Goal: Information Seeking & Learning: Compare options

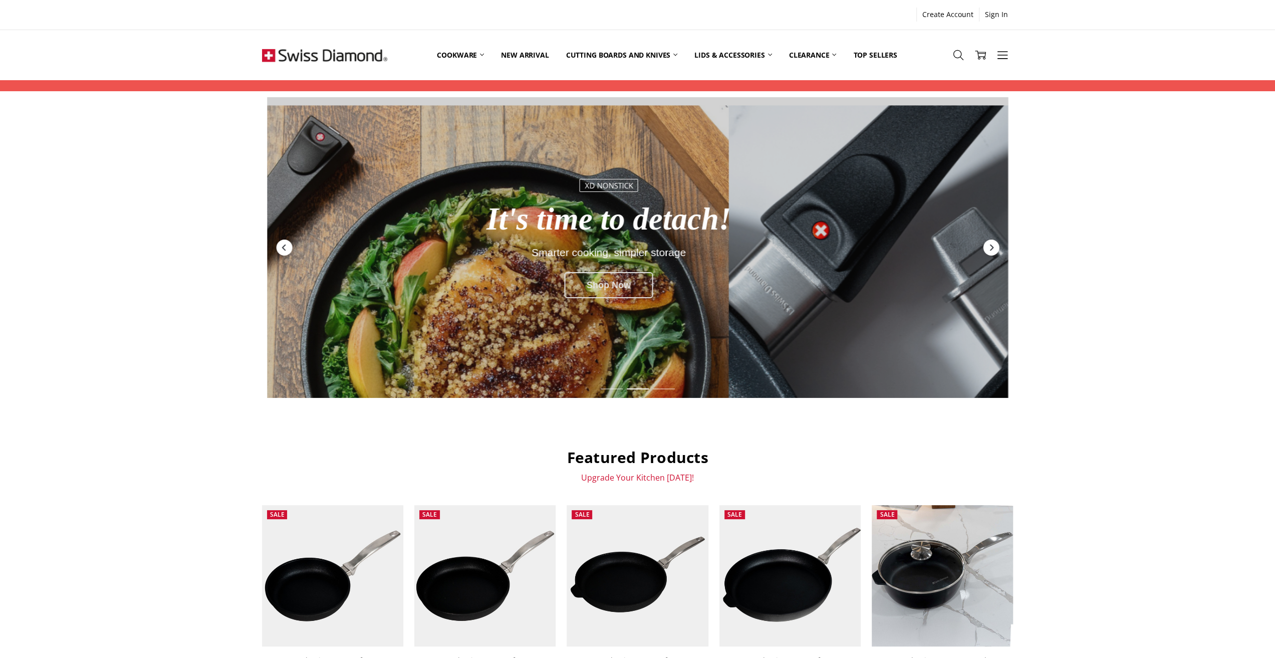
click at [610, 286] on div "Shop Now" at bounding box center [608, 285] width 89 height 26
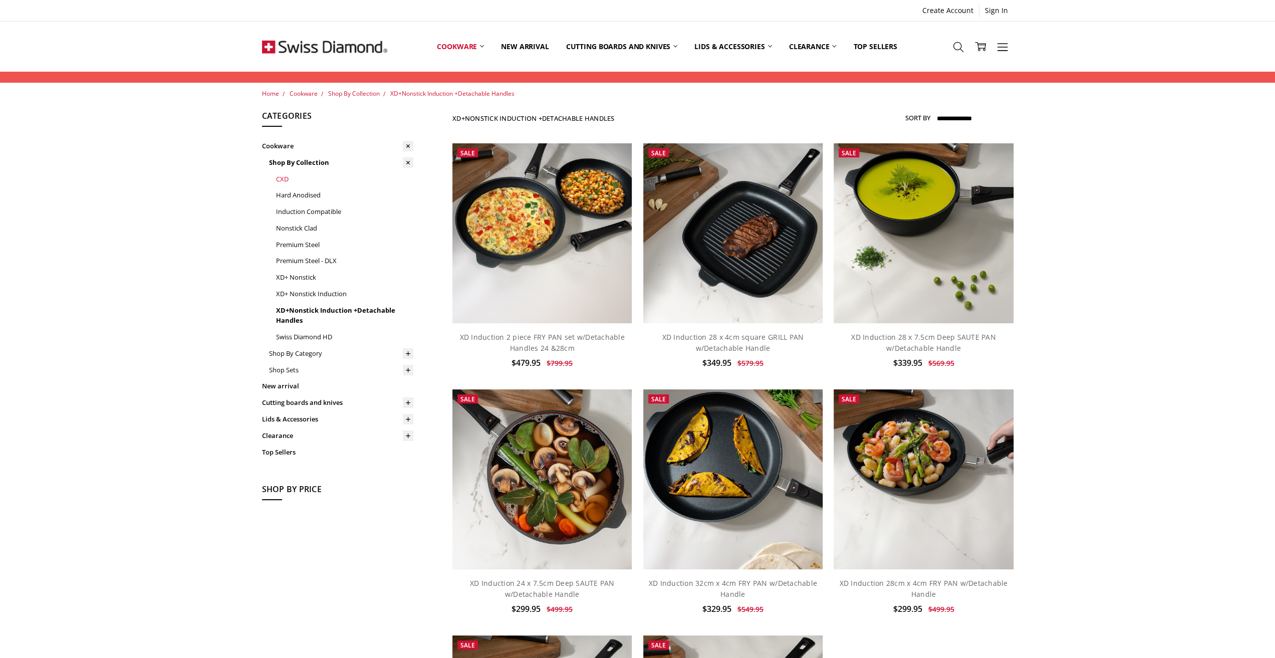
click at [281, 179] on link "CXD" at bounding box center [344, 179] width 137 height 17
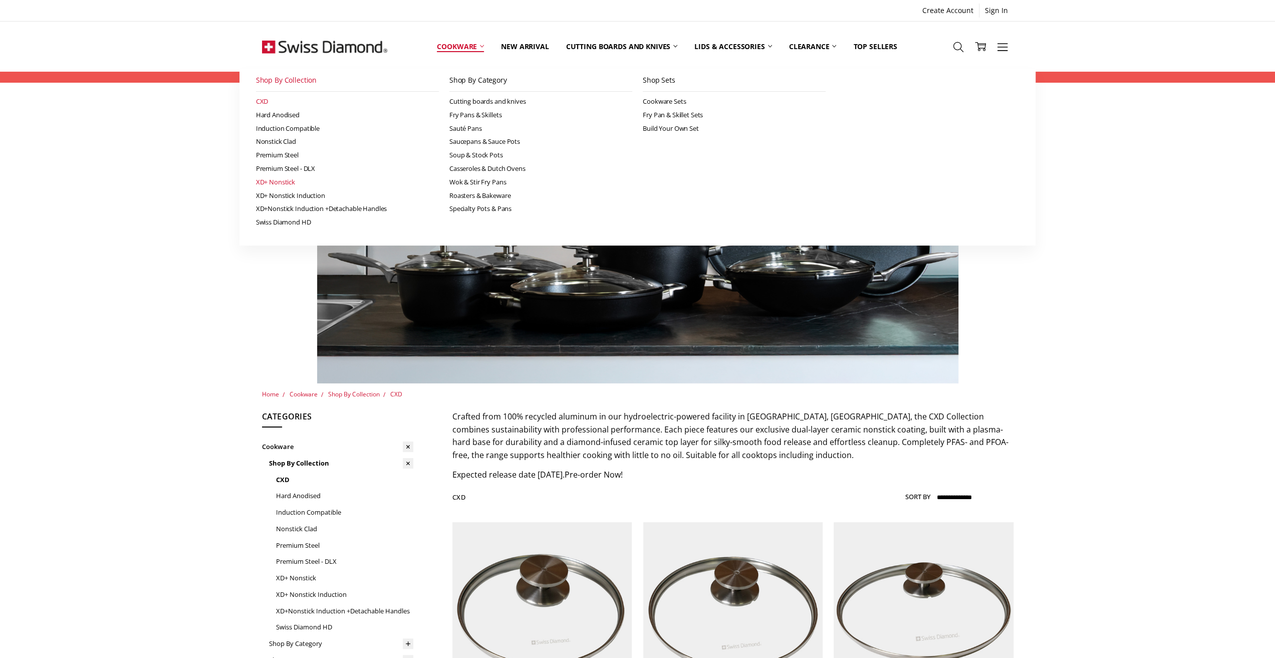
click at [285, 183] on link "XD+ Nonstick" at bounding box center [347, 182] width 183 height 14
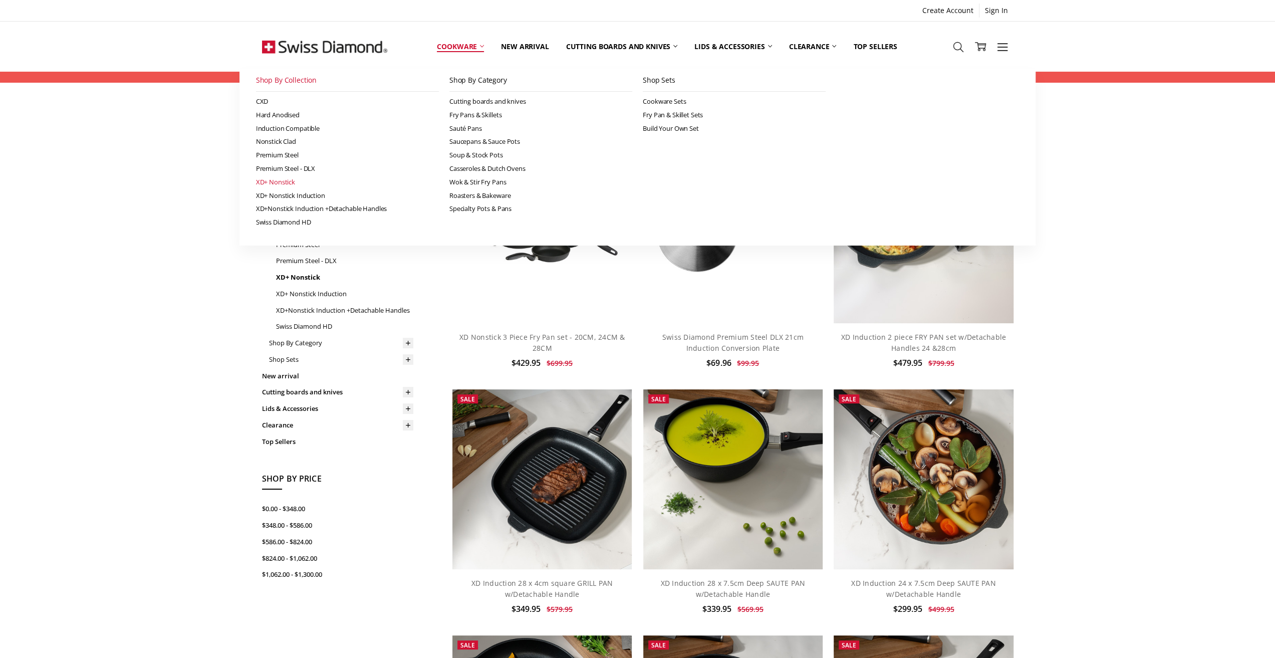
click at [471, 47] on link "Cookware" at bounding box center [460, 46] width 64 height 45
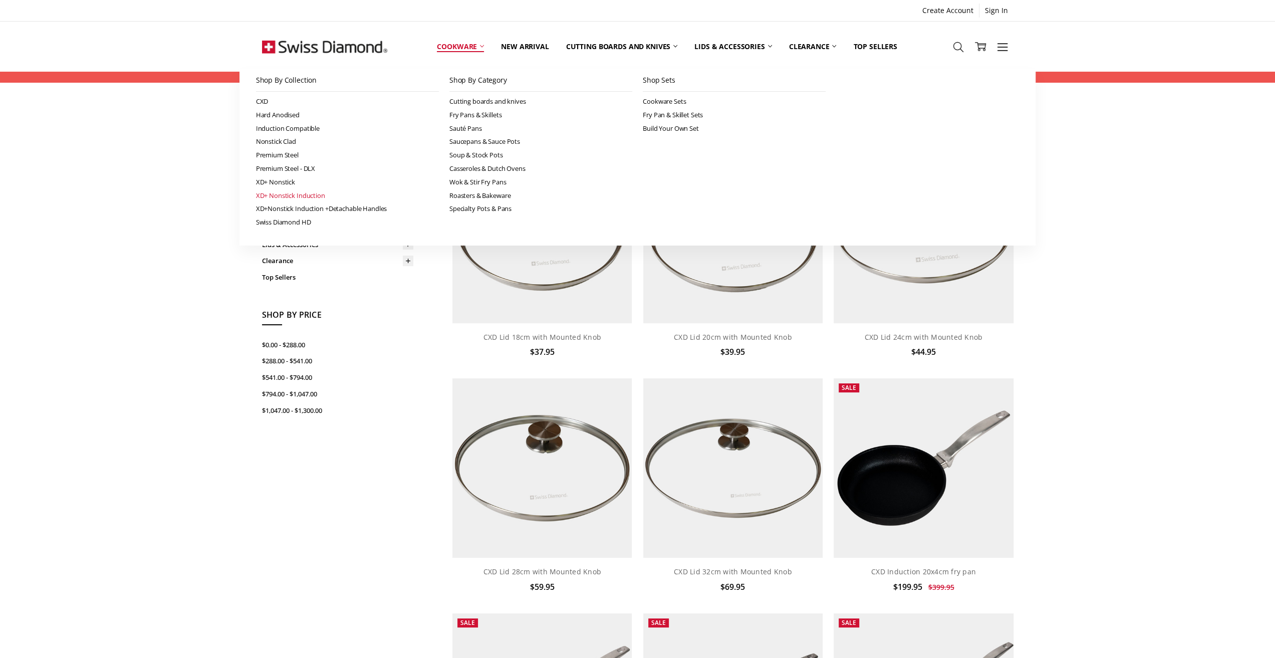
click at [299, 195] on link "XD+ Nonstick Induction" at bounding box center [347, 196] width 183 height 14
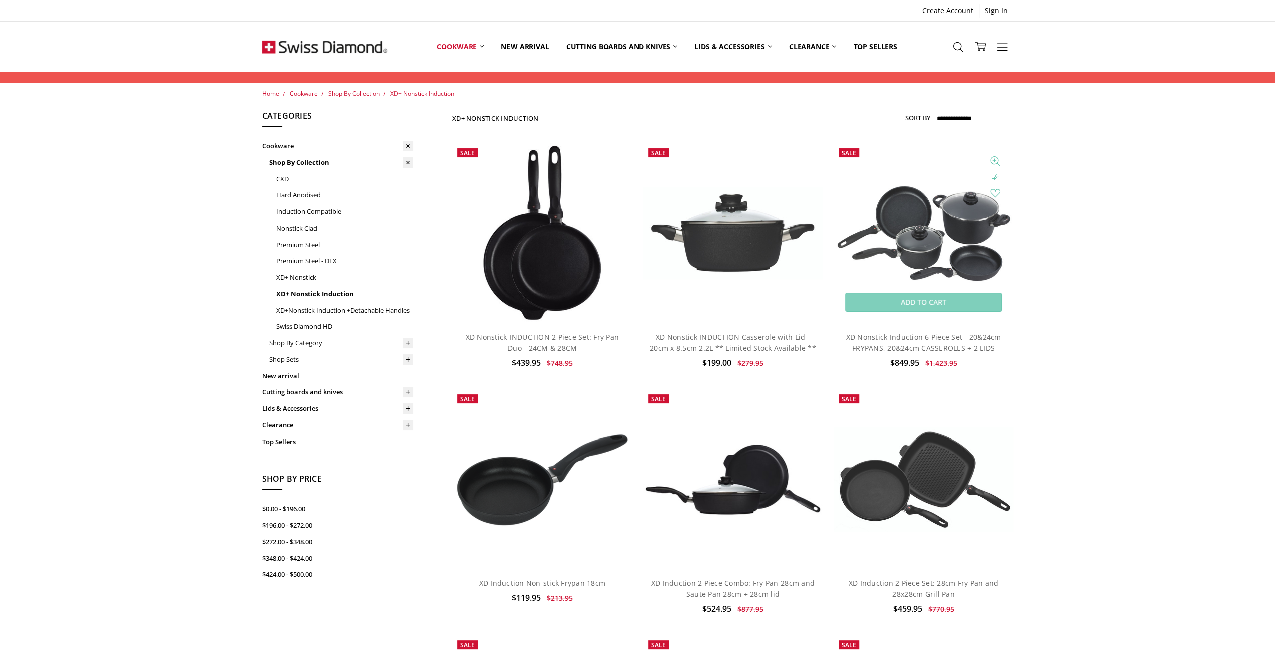
click at [967, 216] on img at bounding box center [923, 233] width 179 height 101
click at [738, 237] on img at bounding box center [732, 232] width 179 height 91
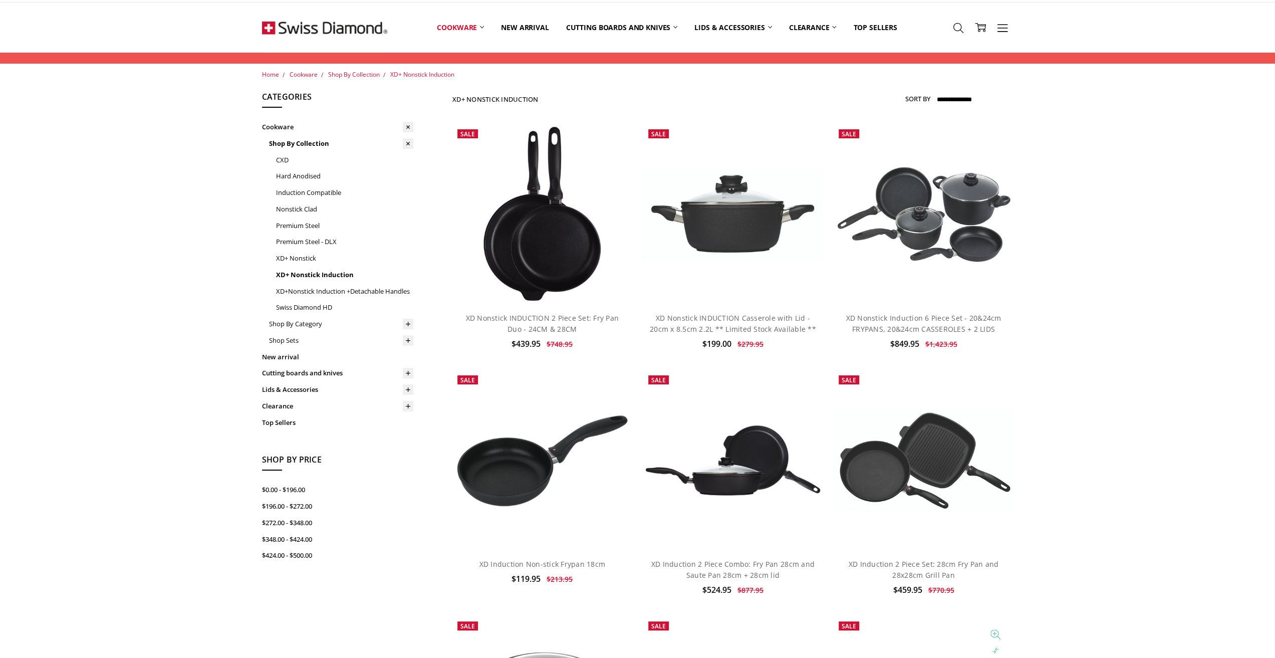
scroll to position [601, 0]
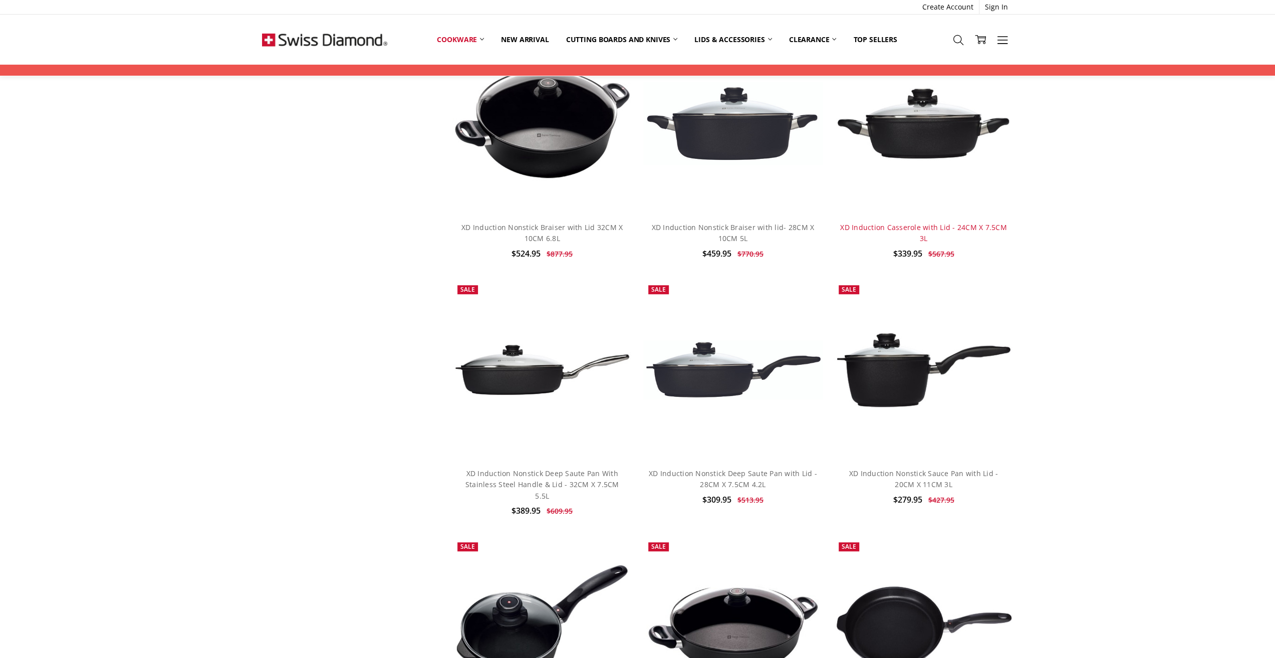
click at [898, 227] on link "XD Induction Casserole with Lid - 24CM X 7.5CM 3L" at bounding box center [923, 232] width 167 height 21
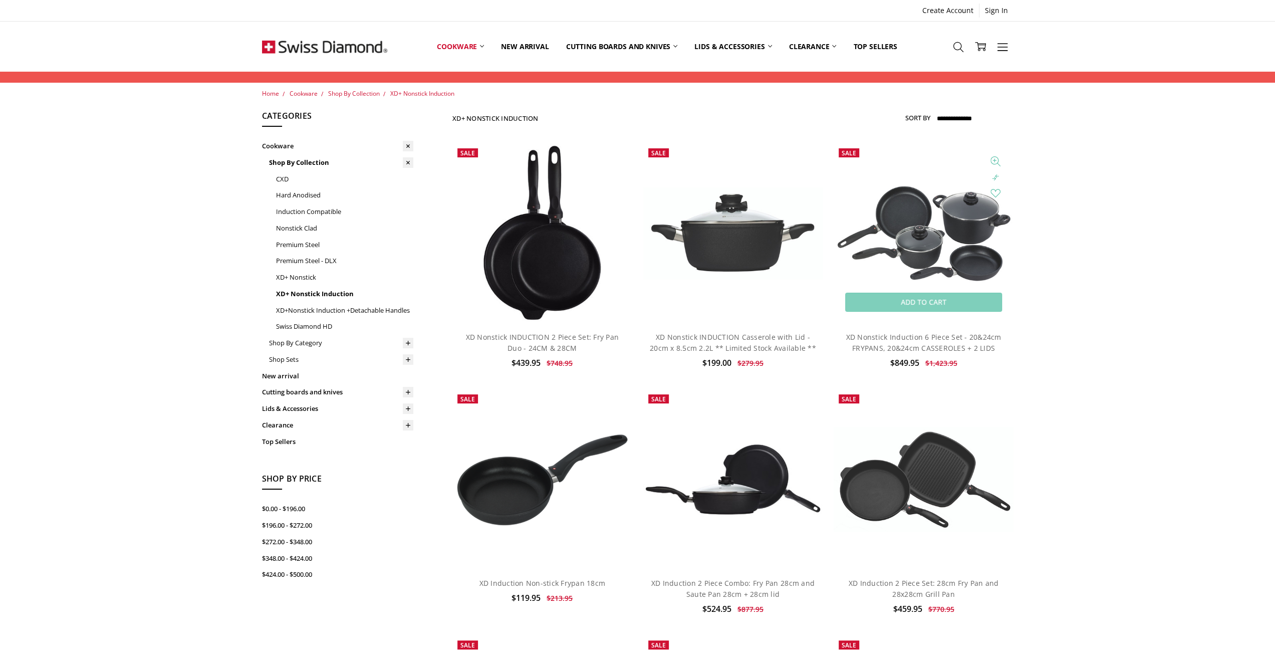
click at [951, 224] on img at bounding box center [923, 233] width 179 height 101
click at [960, 231] on img at bounding box center [923, 233] width 179 height 101
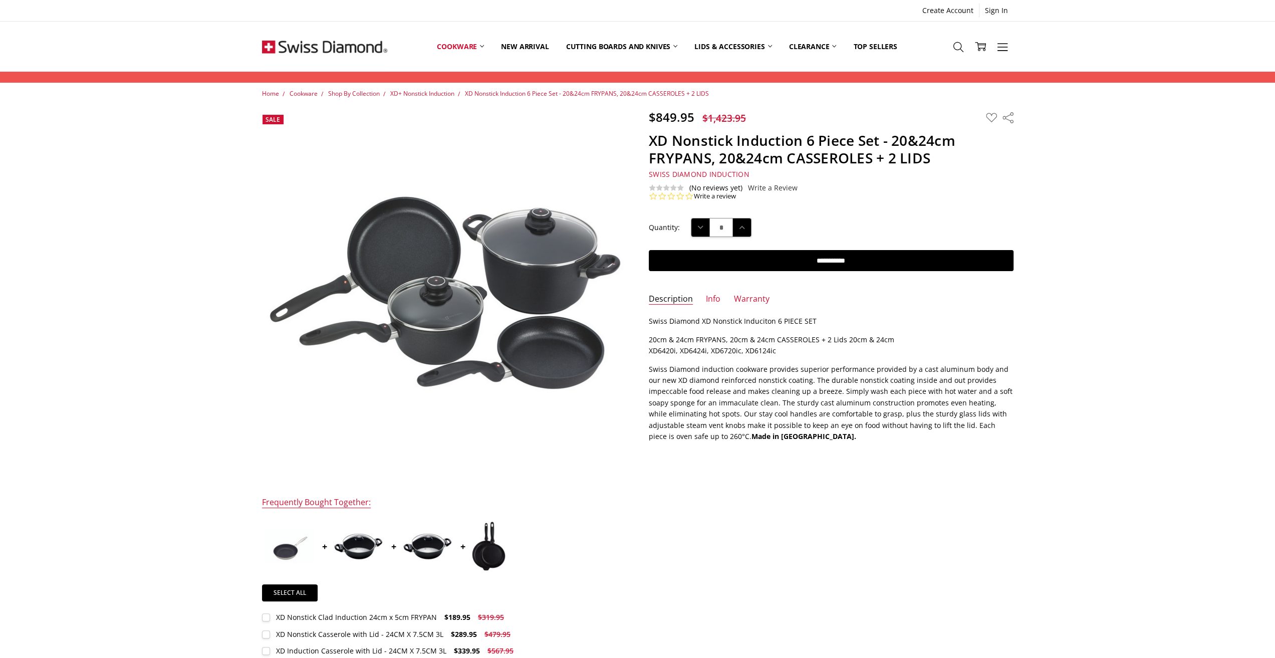
scroll to position [301, 0]
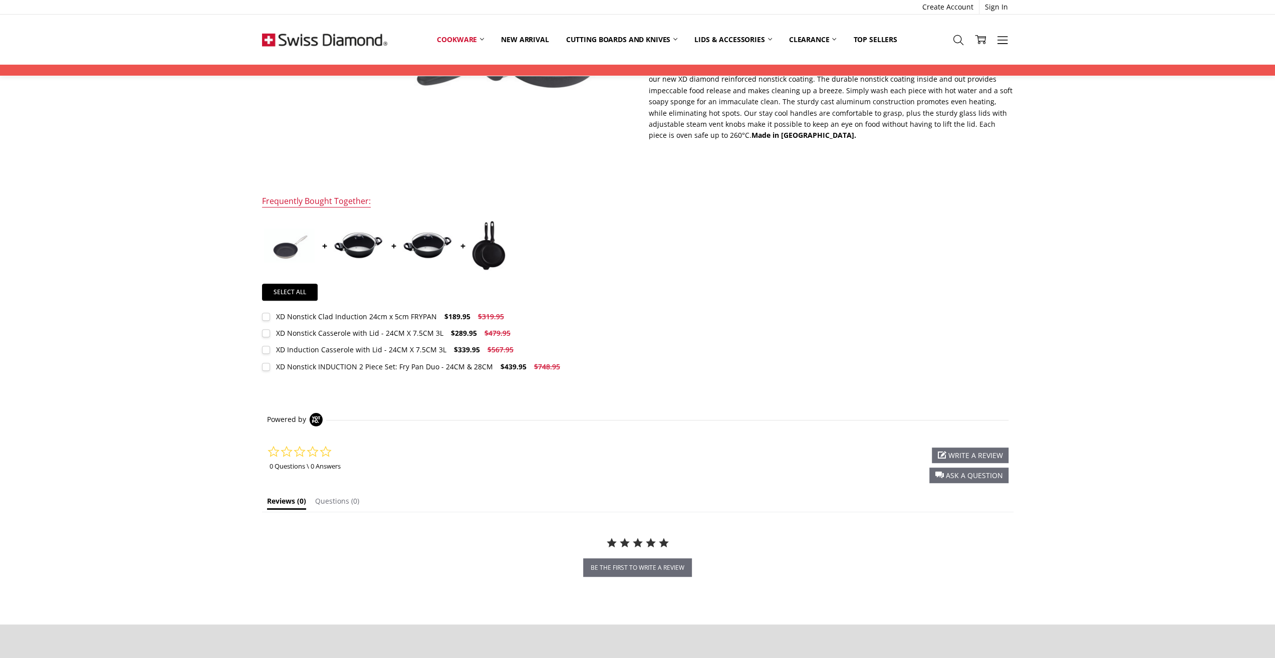
drag, startPoint x: 345, startPoint y: 332, endPoint x: 726, endPoint y: 311, distance: 381.9
click at [727, 311] on div "$849.95 $1,423.95 MSRP: You save" at bounding box center [638, 102] width 774 height 586
click at [380, 335] on div "XD Nonstick Casserole with Lid - 24CM X 7.5CM 3L" at bounding box center [359, 333] width 167 height 10
click at [377, 352] on div "XD Induction Casserole with Lid - 24CM X 7.5CM 3L" at bounding box center [361, 350] width 170 height 10
click at [379, 348] on div "XD Induction Casserole with Lid - 24CM X 7.5CM 3L" at bounding box center [361, 350] width 170 height 10
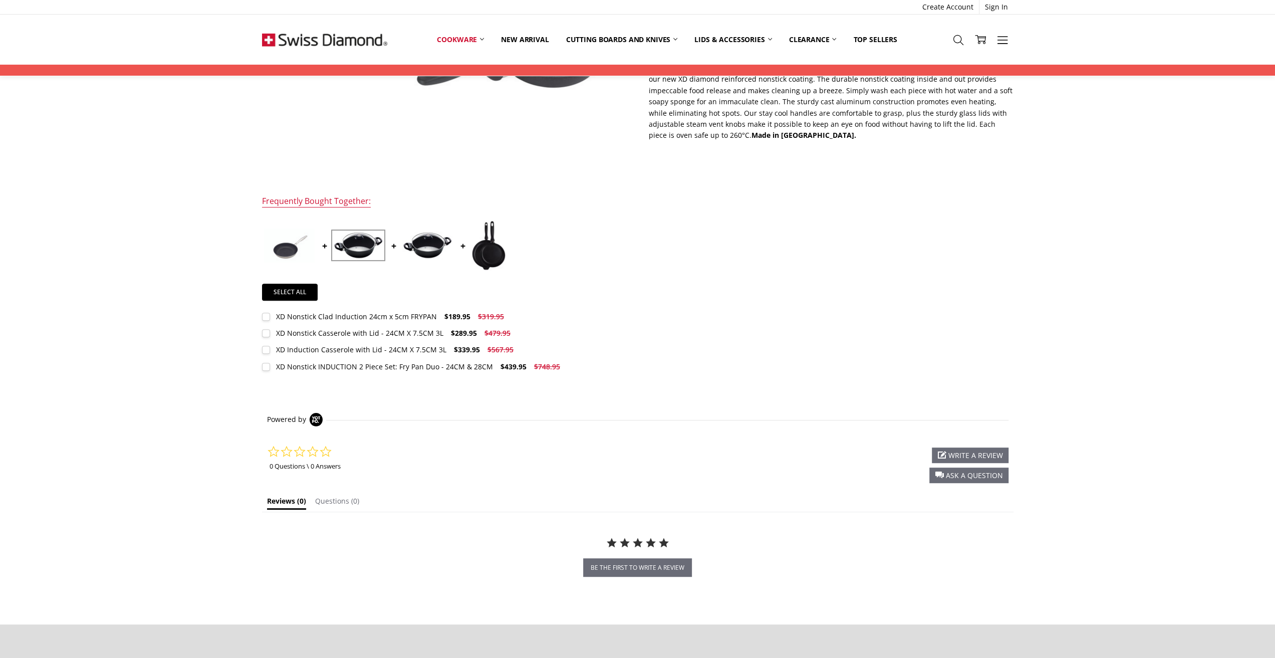
click at [374, 335] on div "XD Nonstick Casserole with Lid - 24CM X 7.5CM 3L" at bounding box center [359, 333] width 167 height 10
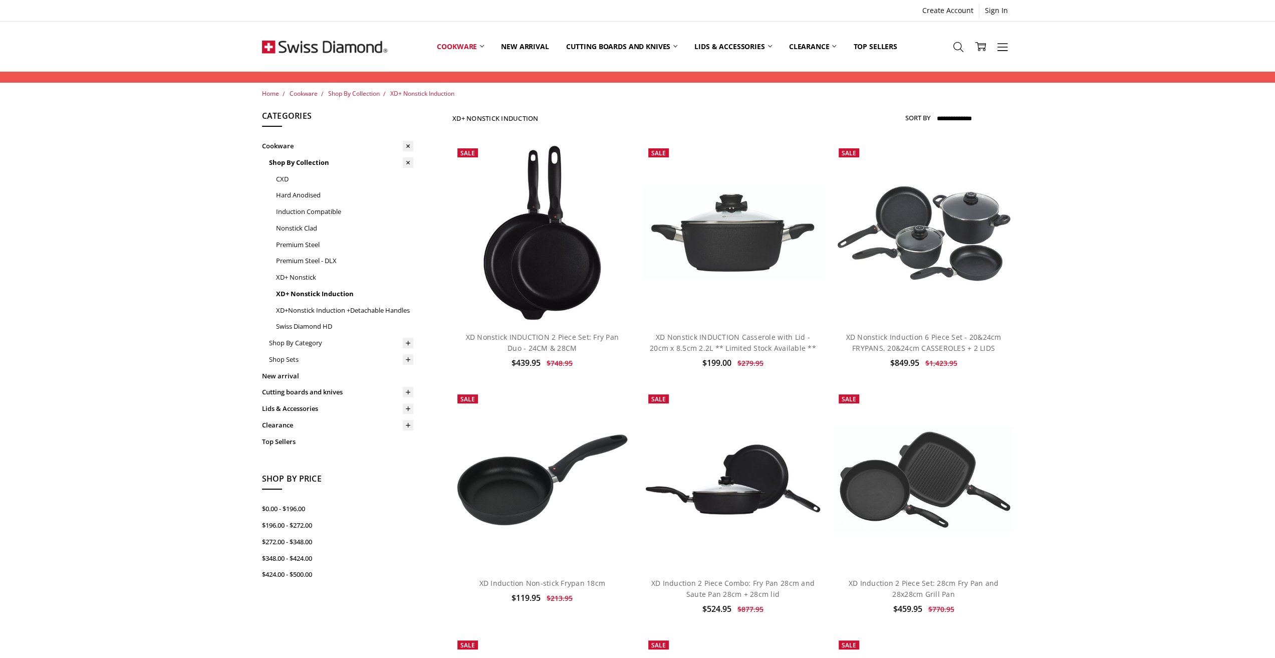
scroll to position [575, 0]
